Goal: Find specific page/section: Find specific page/section

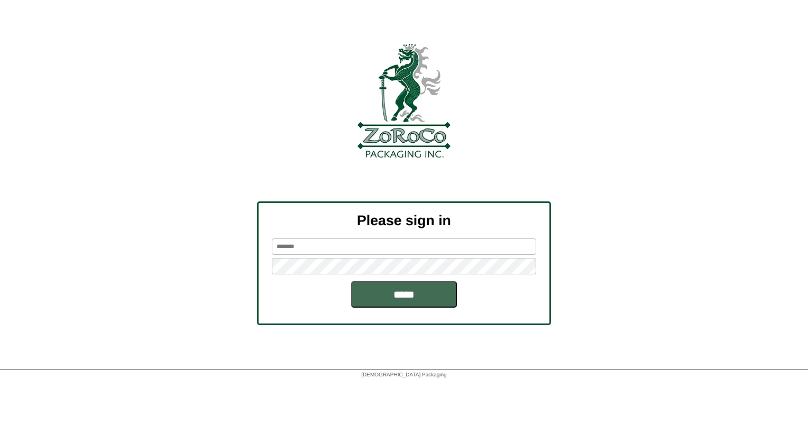
type input "******"
drag, startPoint x: 412, startPoint y: 289, endPoint x: 399, endPoint y: 282, distance: 14.4
click at [412, 289] on input "*****" at bounding box center [404, 294] width 106 height 26
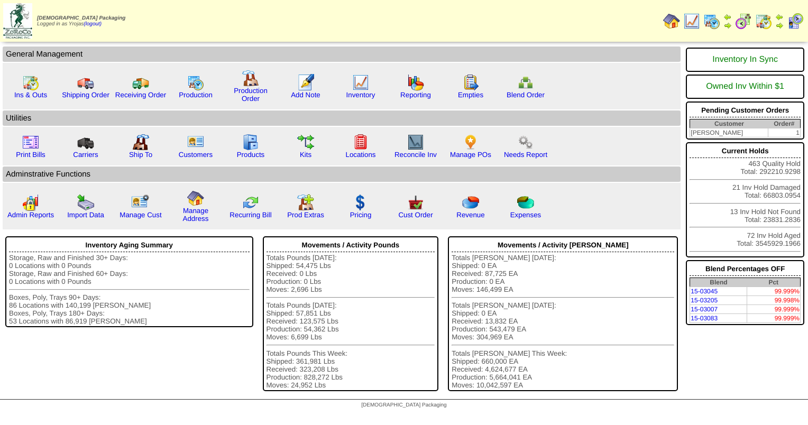
click at [698, 21] on img at bounding box center [691, 21] width 17 height 17
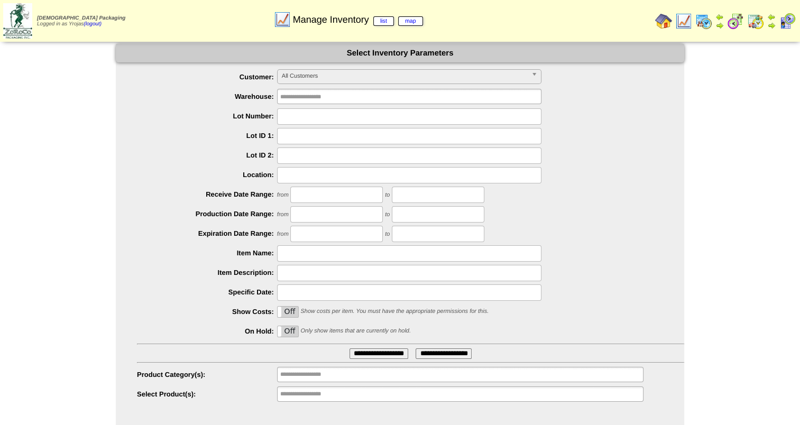
click at [459, 82] on span "All Customers" at bounding box center [404, 76] width 245 height 13
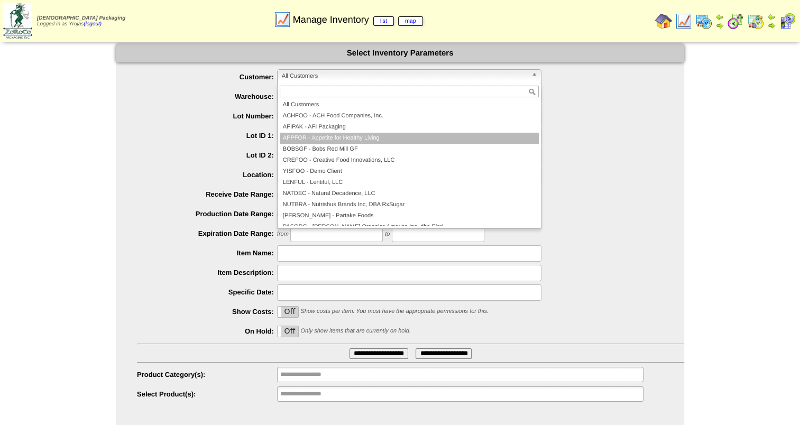
click at [476, 139] on li "APPFOR - Appetite for Healthy Living" at bounding box center [409, 138] width 259 height 11
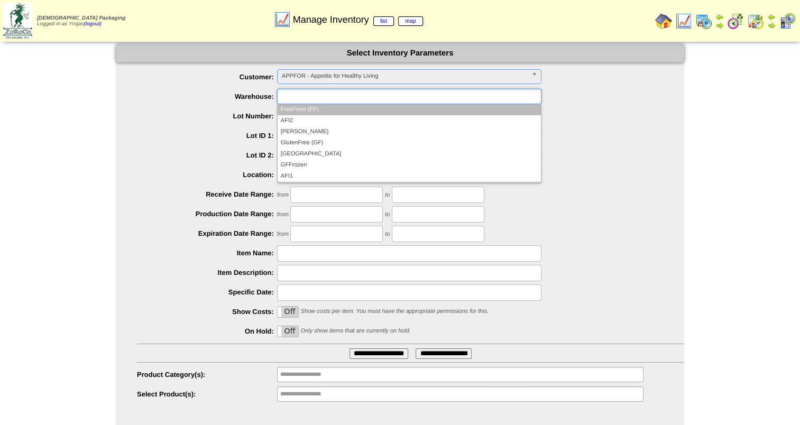
click at [425, 99] on ul at bounding box center [409, 96] width 264 height 15
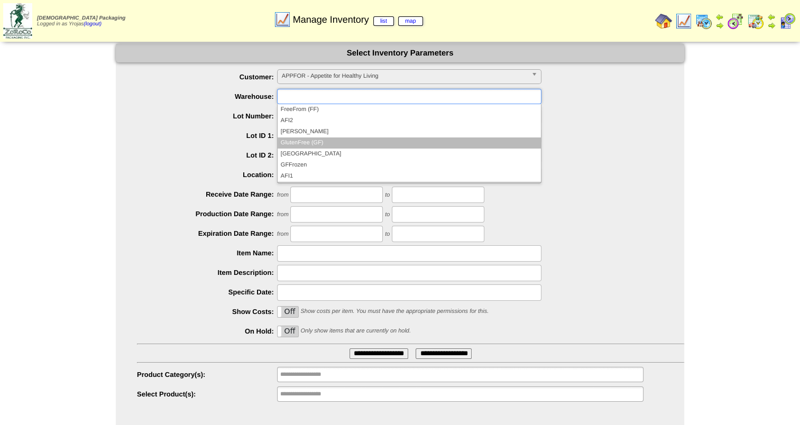
click at [421, 140] on li "GlutenFree (GF)" at bounding box center [408, 142] width 263 height 11
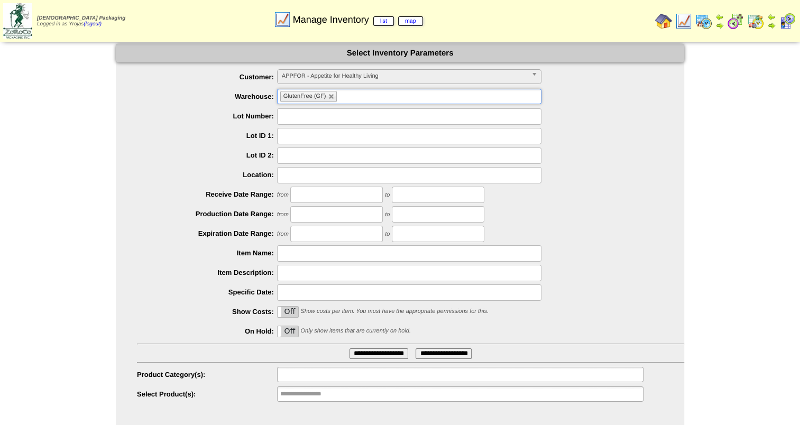
click at [333, 374] on input "text" at bounding box center [314, 374] width 68 height 13
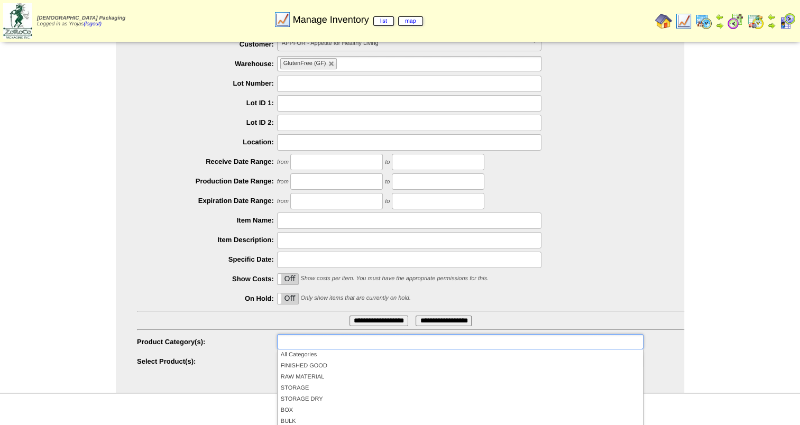
scroll to position [85, 0]
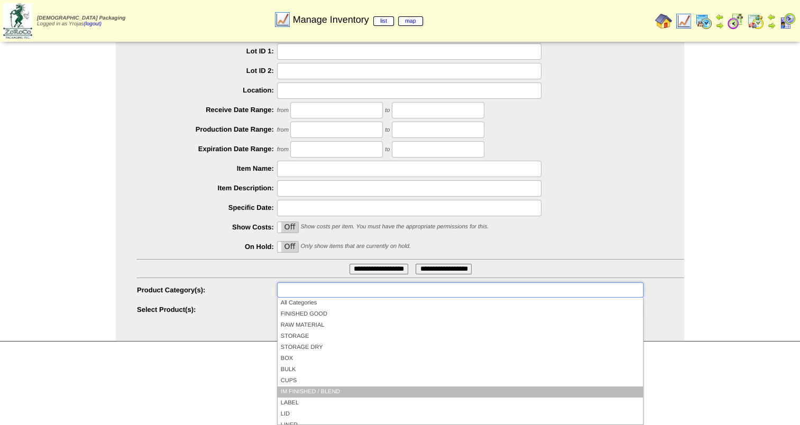
click at [501, 393] on li "IM FINISHED / BLEND" at bounding box center [459, 391] width 365 height 11
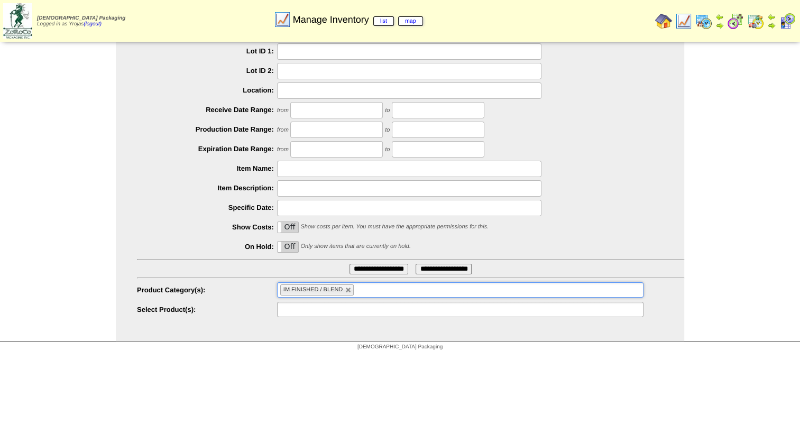
click at [307, 311] on input "text" at bounding box center [314, 309] width 68 height 13
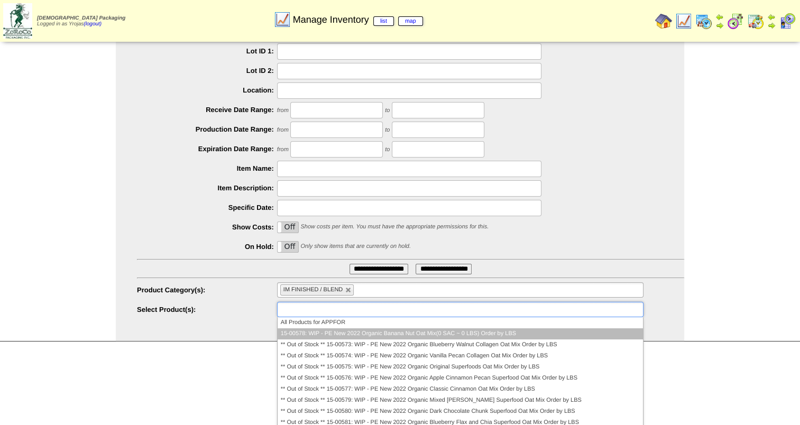
click at [459, 330] on li "15-00578: WIP - PE New 2022 Organic Banana Nut Oat Mix(0 SAC ~ 0 LBS) Order by …" at bounding box center [459, 333] width 365 height 11
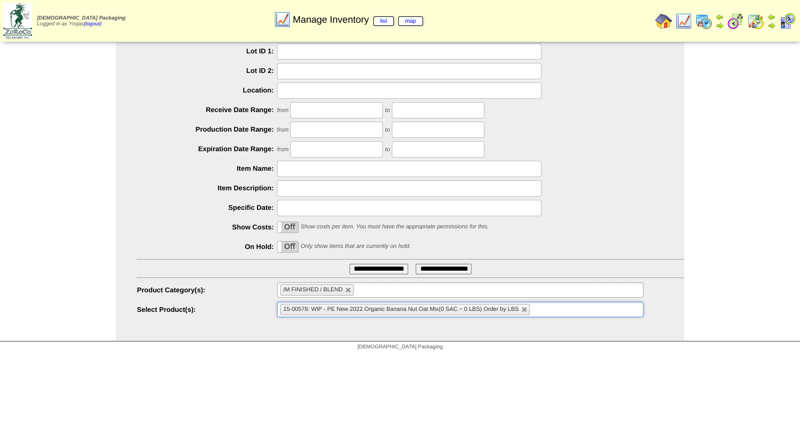
click at [393, 273] on input "**********" at bounding box center [378, 269] width 59 height 11
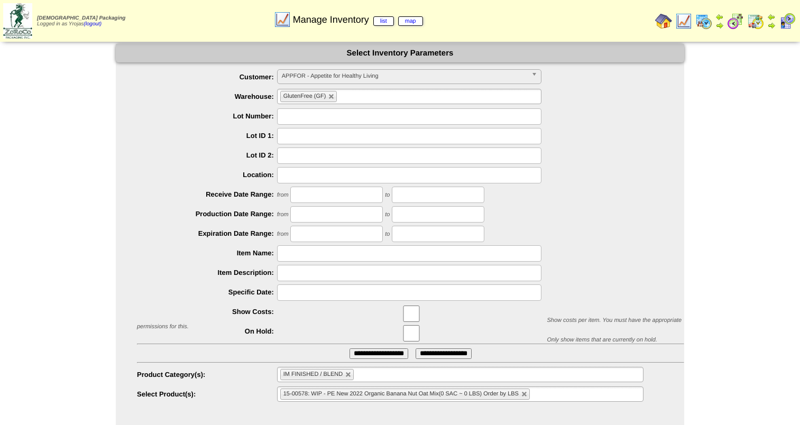
scroll to position [15, 0]
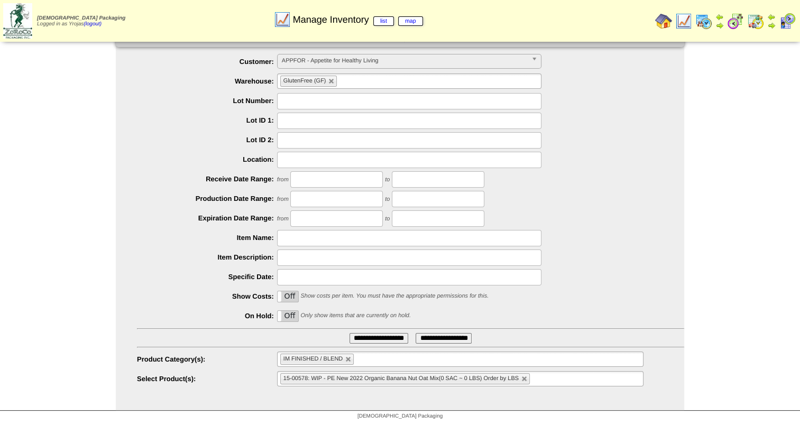
drag, startPoint x: 0, startPoint y: 0, endPoint x: 709, endPoint y: 22, distance: 709.0
click at [709, 22] on img at bounding box center [703, 21] width 17 height 17
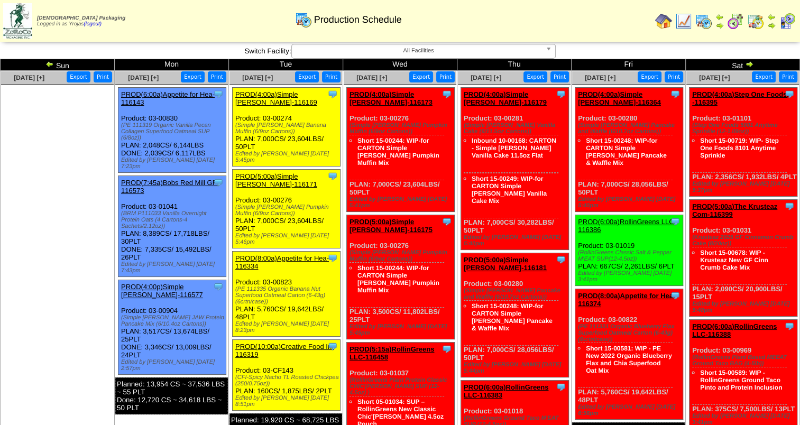
drag, startPoint x: 289, startPoint y: 245, endPoint x: 294, endPoint y: 247, distance: 5.7
click at [290, 254] on link "PROD(8:00a)Appetite for Hea-116334" at bounding box center [282, 262] width 94 height 16
